Goal: Task Accomplishment & Management: Complete application form

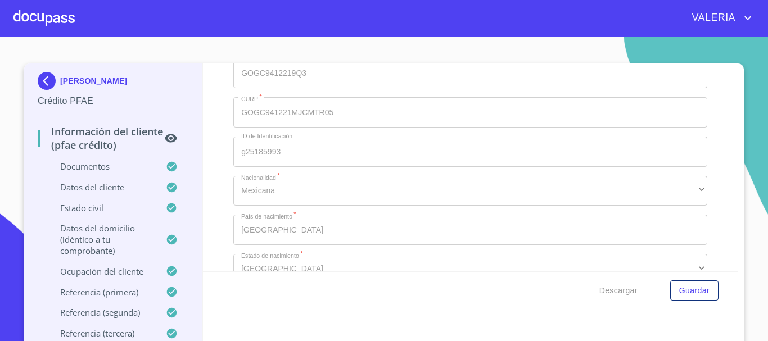
scroll to position [3765, 0]
click at [49, 25] on div at bounding box center [43, 18] width 61 height 36
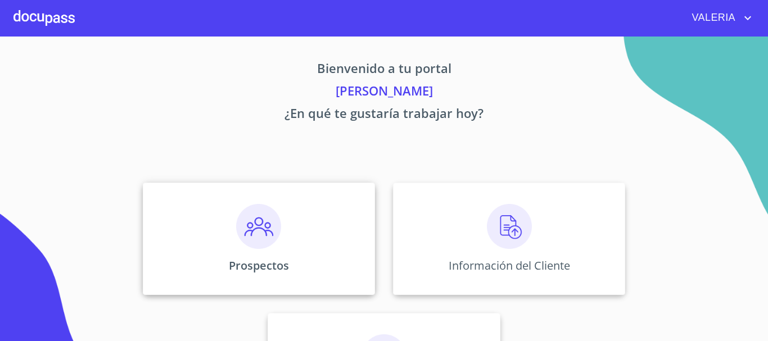
click at [272, 239] on img at bounding box center [258, 226] width 45 height 45
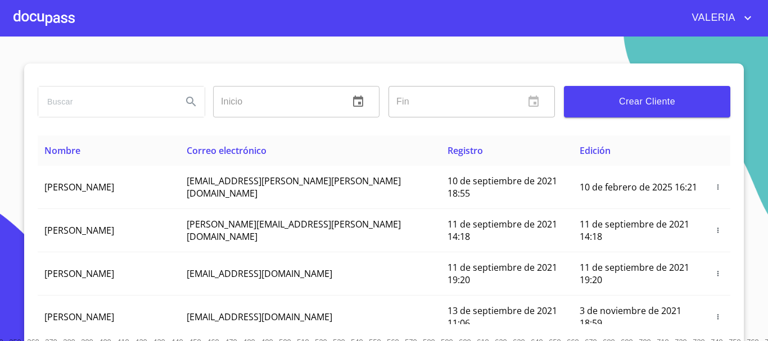
click at [132, 108] on input "search" at bounding box center [105, 102] width 135 height 30
type input "[PERSON_NAME]"
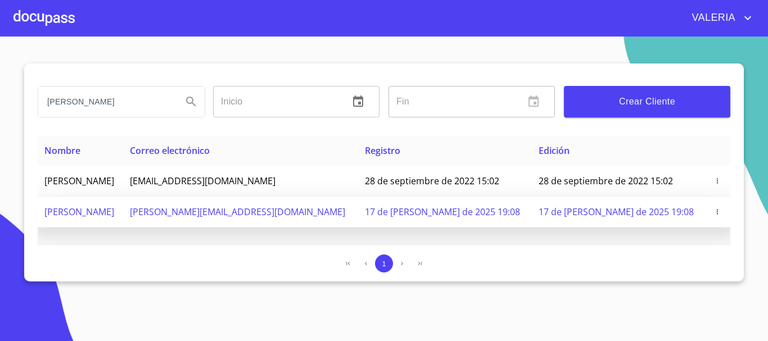
click at [713, 211] on icon "button" at bounding box center [717, 212] width 8 height 8
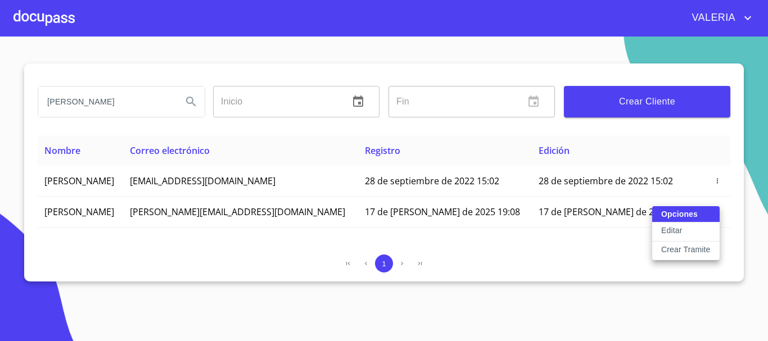
click at [689, 247] on p "Crear Tramite" at bounding box center [685, 249] width 49 height 11
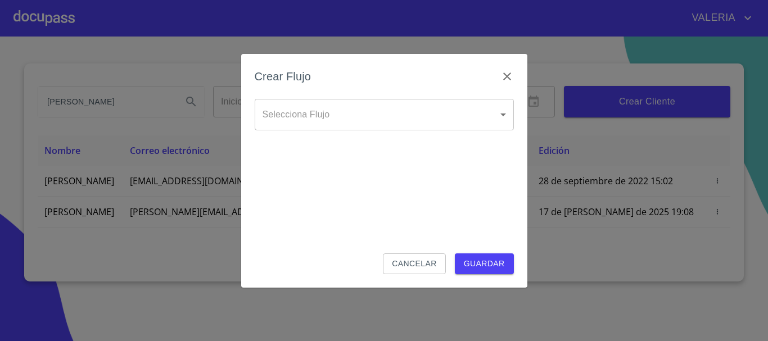
click at [393, 118] on body "[PERSON_NAME] [PERSON_NAME] Inicio ​ Fin ​ Crear Cliente Nombre Correo electrón…" at bounding box center [384, 170] width 768 height 341
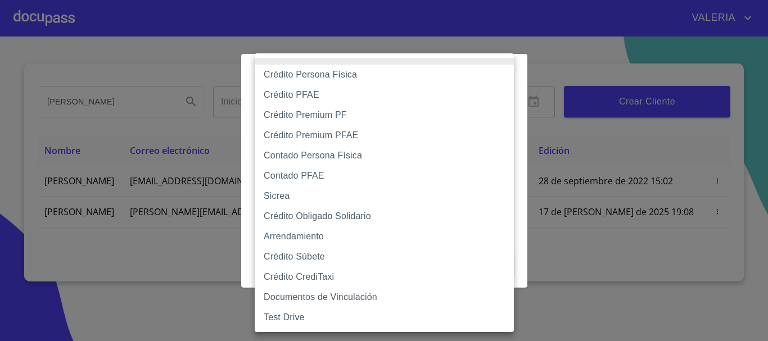
click at [325, 99] on li "Crédito PFAE" at bounding box center [384, 95] width 259 height 20
type input "60bfa0150d9865ccc24afd7c"
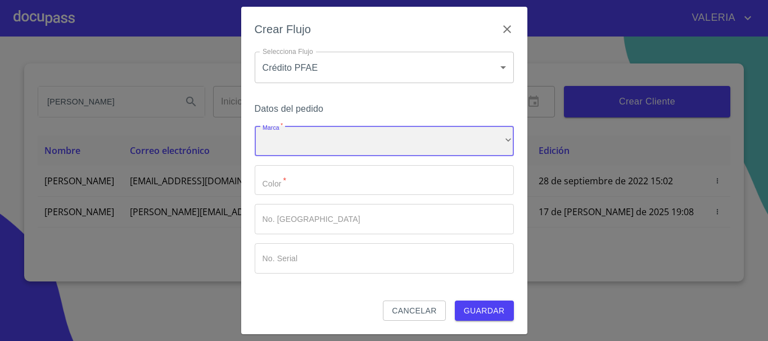
click at [385, 135] on div "​" at bounding box center [384, 141] width 259 height 30
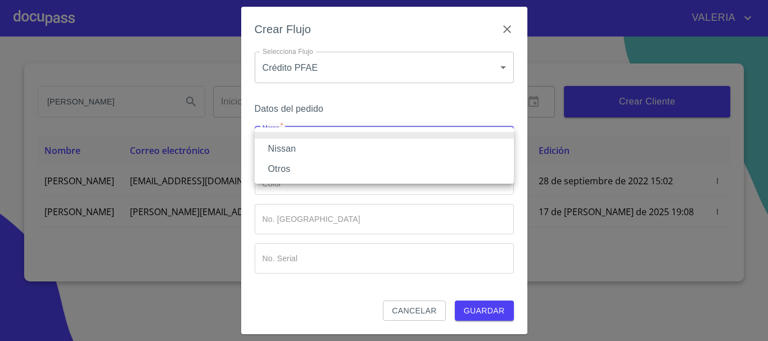
click at [322, 148] on li "Nissan" at bounding box center [384, 149] width 259 height 20
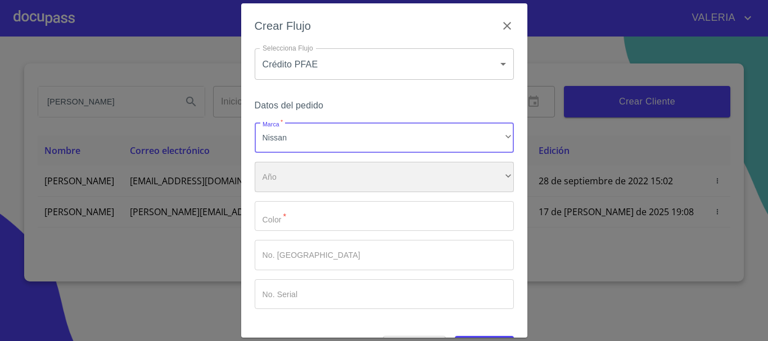
click at [297, 177] on div "​" at bounding box center [384, 177] width 259 height 30
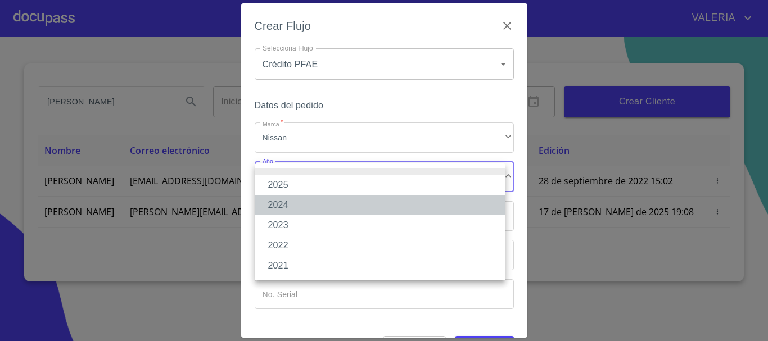
click at [295, 205] on li "2024" at bounding box center [380, 205] width 251 height 20
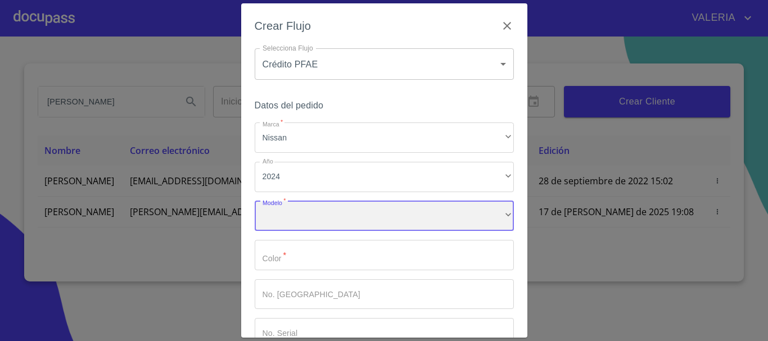
click at [294, 205] on div "​" at bounding box center [384, 216] width 259 height 30
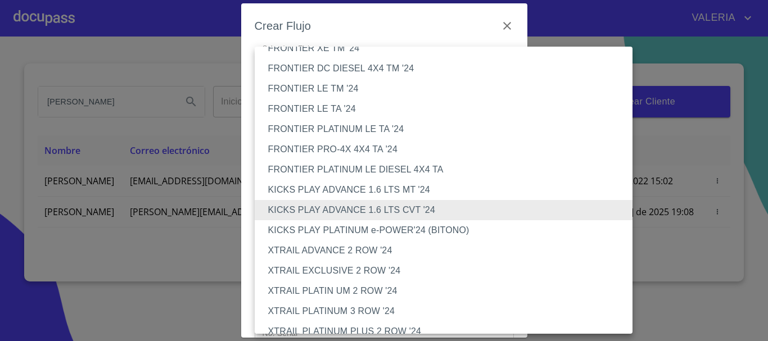
scroll to position [698, 0]
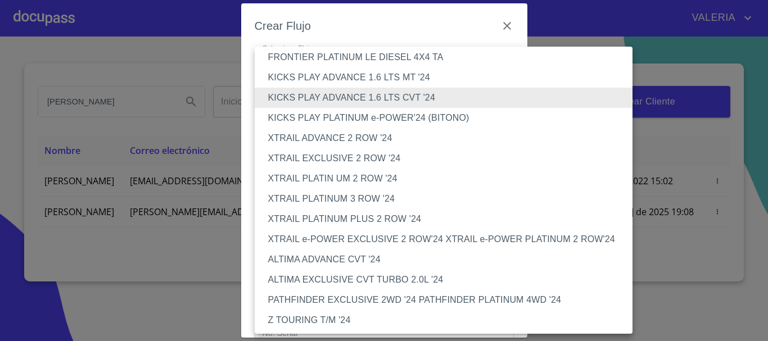
click at [397, 119] on li "KICKS PLAY PLATINUM e-POWER'24 (BITONO)" at bounding box center [448, 118] width 386 height 20
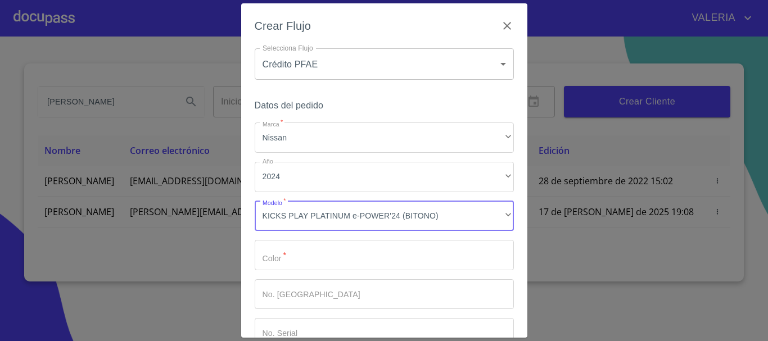
click at [307, 259] on input "Marca   *" at bounding box center [384, 255] width 259 height 30
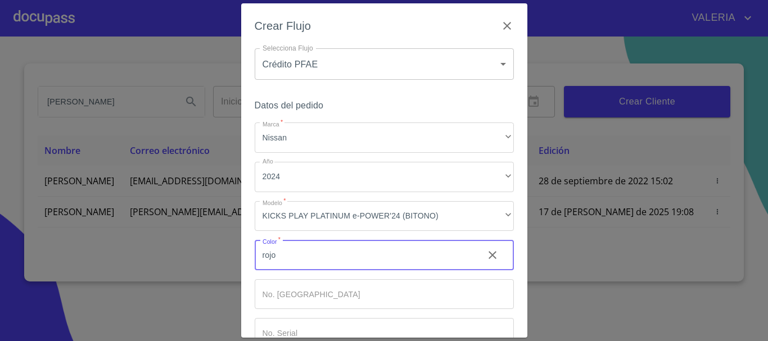
type input "rojo"
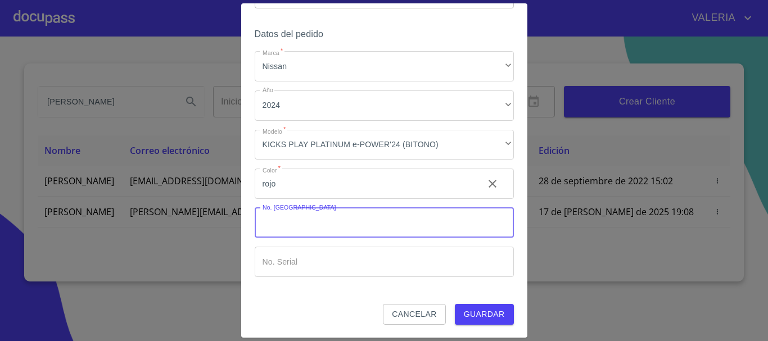
scroll to position [72, 0]
click at [471, 307] on span "Guardar" at bounding box center [484, 314] width 41 height 14
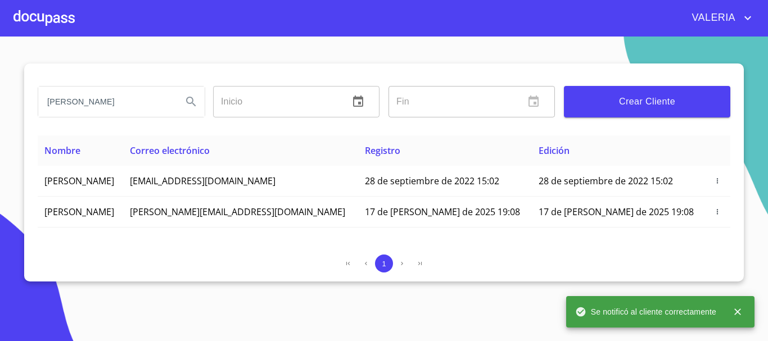
click at [55, 9] on div at bounding box center [43, 18] width 61 height 36
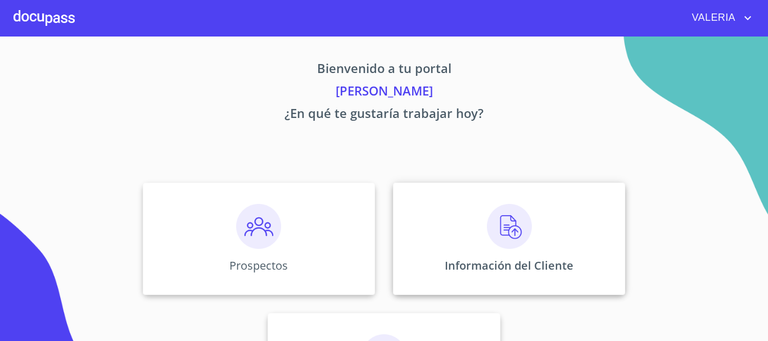
click at [495, 235] on img at bounding box center [509, 226] width 45 height 45
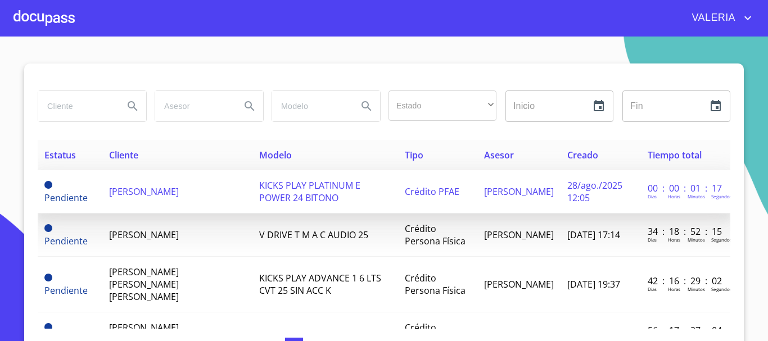
click at [207, 190] on td "[PERSON_NAME]" at bounding box center [177, 191] width 150 height 43
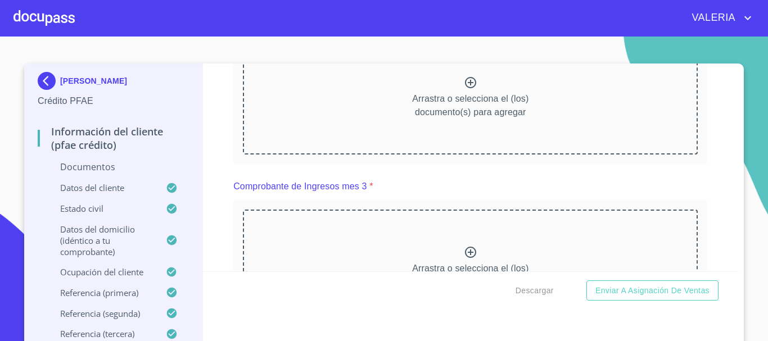
scroll to position [1686, 0]
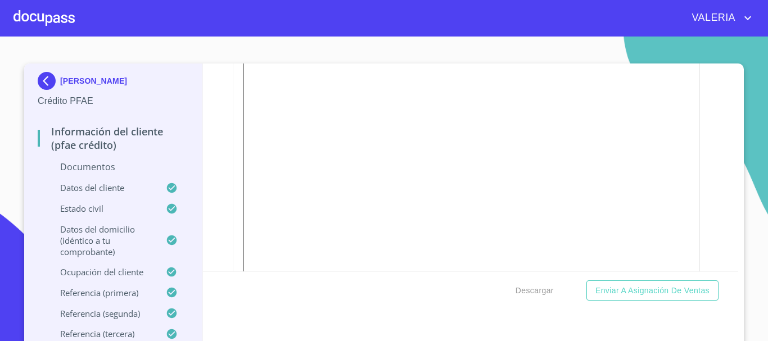
click at [228, 221] on div "Información del cliente (PFAE crédito) Documentos Documento de identificación. …" at bounding box center [471, 167] width 536 height 208
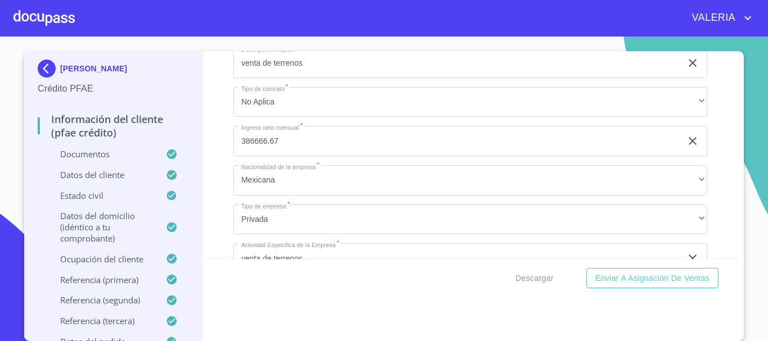
scroll to position [4807, 0]
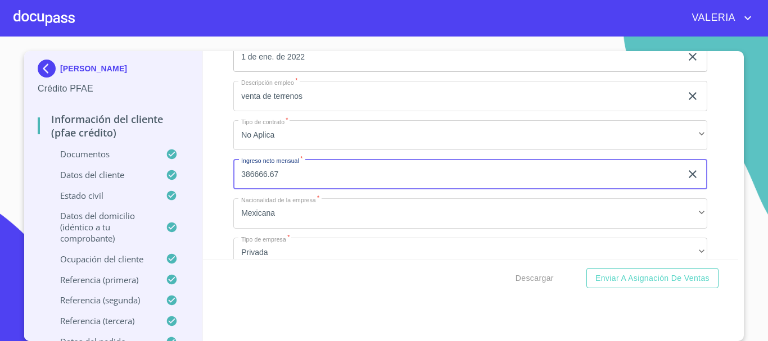
drag, startPoint x: 301, startPoint y: 181, endPoint x: 116, endPoint y: 190, distance: 185.7
click at [116, 190] on div "[PERSON_NAME] PFAE Información del cliente (PFAE crédito) Documentos Datos del …" at bounding box center [381, 196] width 714 height 290
paste input "461820.00"
click at [217, 192] on div "Información del cliente (PFAE crédito) Documentos Documento de identificación. …" at bounding box center [471, 155] width 536 height 208
click at [314, 189] on input "461820.00" at bounding box center [457, 174] width 448 height 30
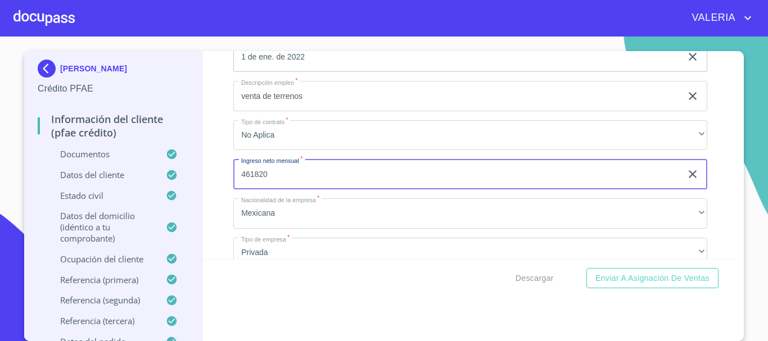
type input "461820"
click at [215, 226] on div "Información del cliente (PFAE crédito) Documentos Documento de identificación. …" at bounding box center [471, 155] width 536 height 208
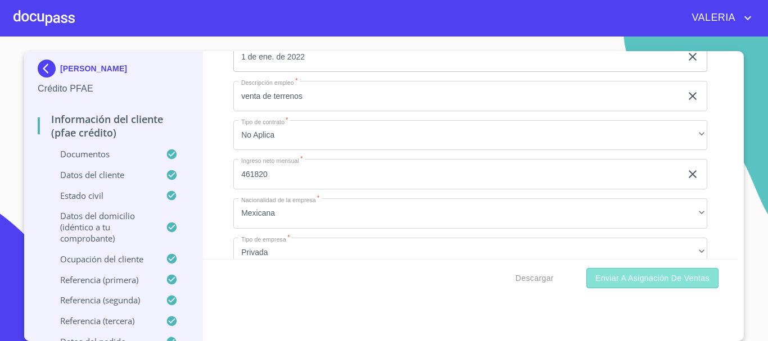
click at [622, 280] on span "Enviar a Asignación de Ventas" at bounding box center [652, 278] width 114 height 14
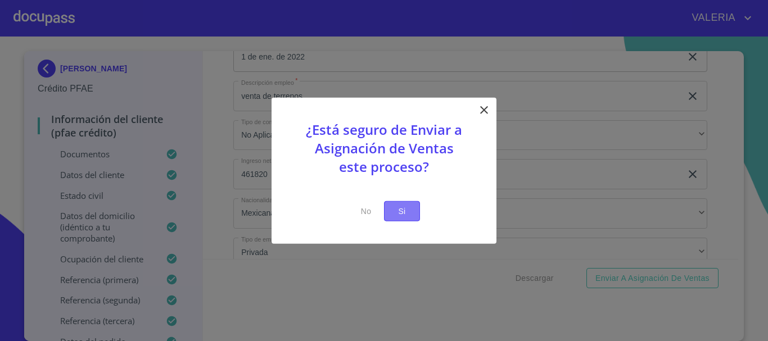
click at [408, 206] on span "Si" at bounding box center [402, 211] width 18 height 14
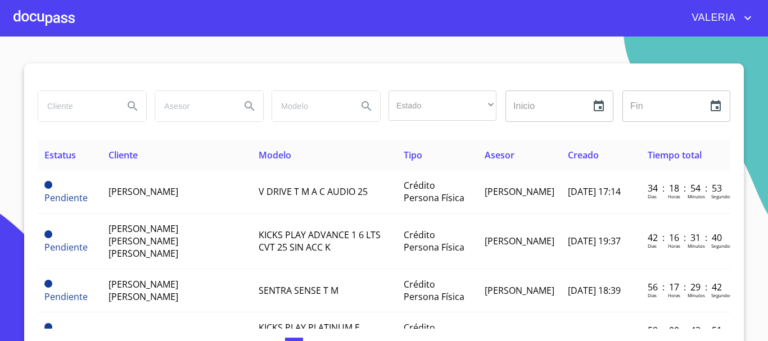
click at [55, 111] on input "search" at bounding box center [76, 106] width 76 height 30
type input "carolina"
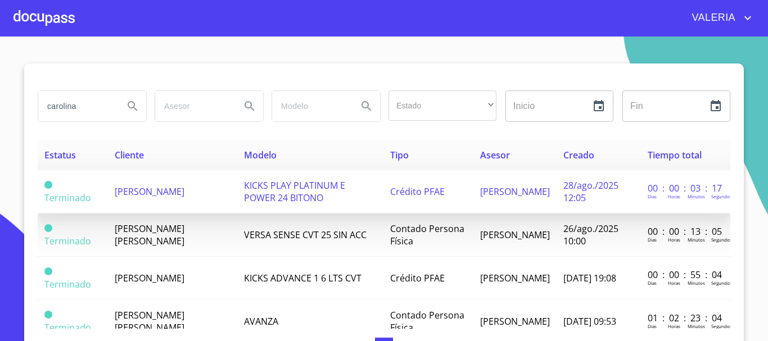
click at [196, 191] on td "[PERSON_NAME]" at bounding box center [172, 191] width 129 height 43
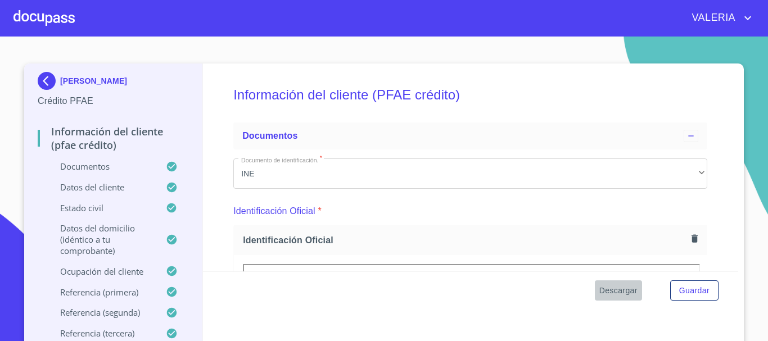
click at [614, 293] on span "Descargar" at bounding box center [618, 291] width 38 height 14
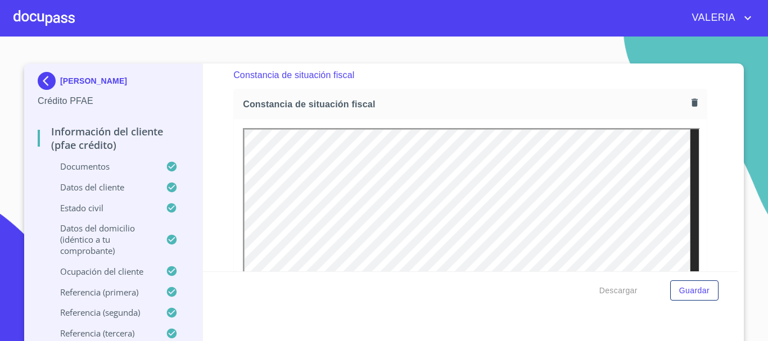
scroll to position [3034, 0]
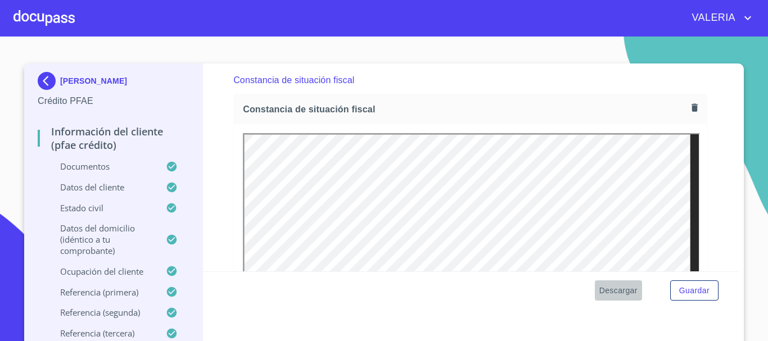
click at [622, 295] on span "Descargar" at bounding box center [618, 291] width 38 height 14
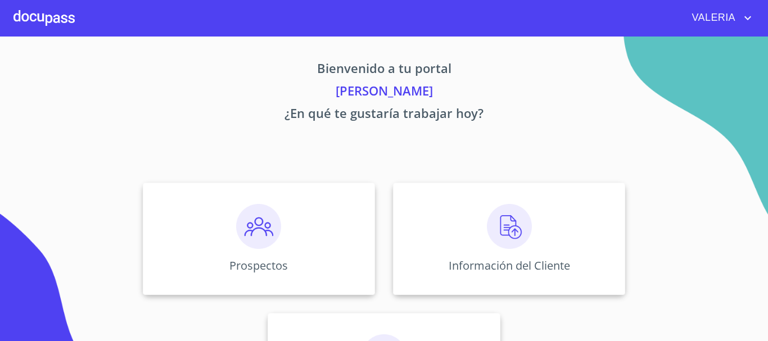
click at [707, 24] on span "VALERIA" at bounding box center [712, 18] width 58 height 18
click at [736, 26] on li "Salir" at bounding box center [736, 23] width 37 height 20
